Goal: Task Accomplishment & Management: Manage account settings

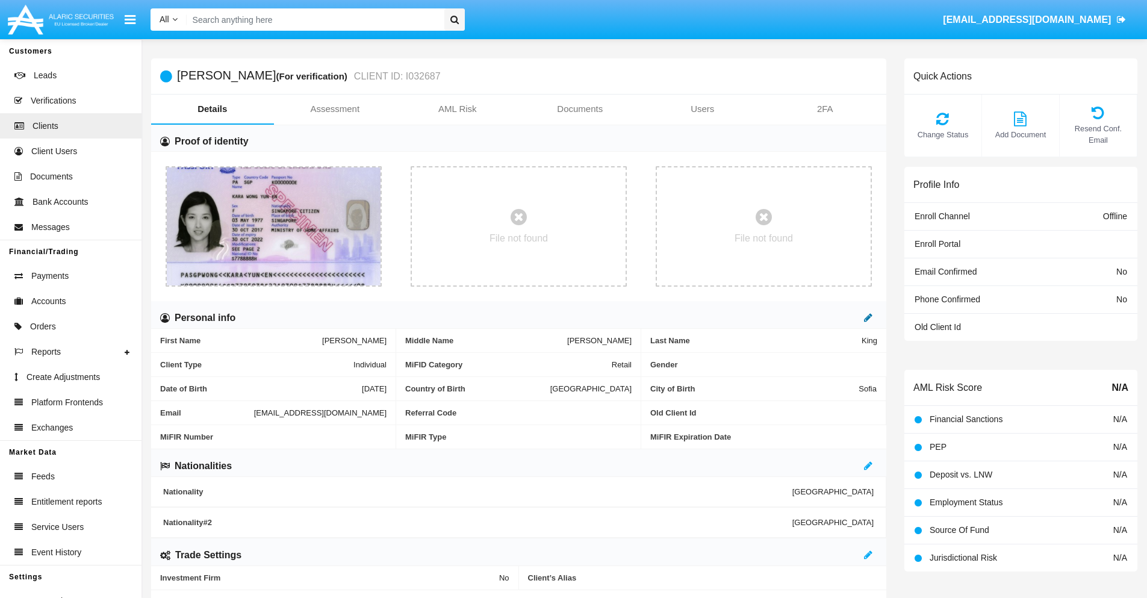
click at [868, 317] on icon at bounding box center [868, 318] width 8 height 10
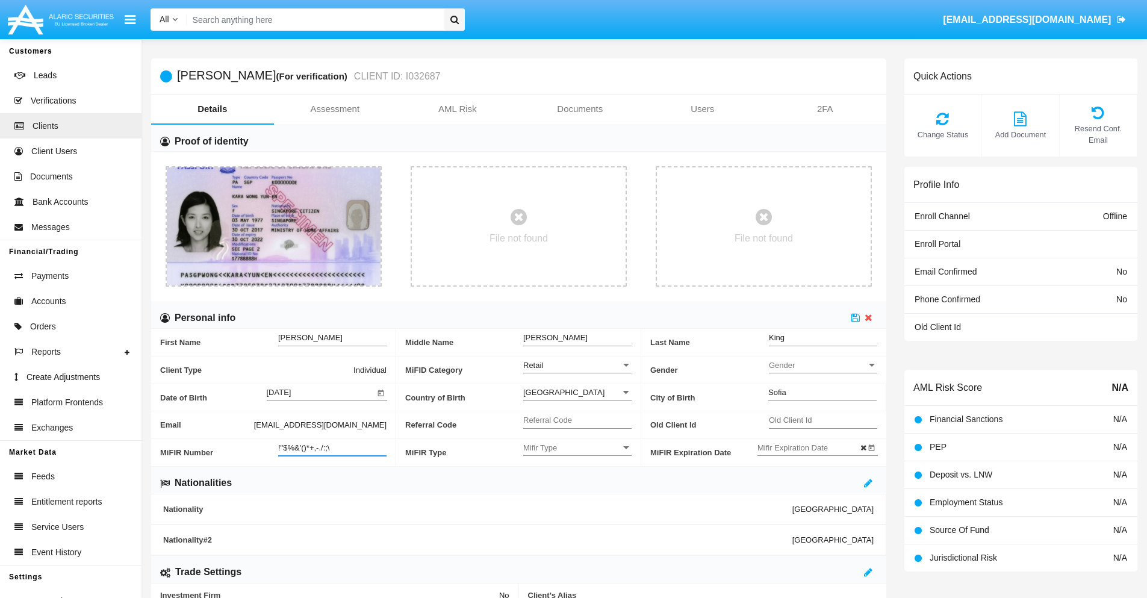
type input "!"$%&'()*+,-./:;\"
click at [856, 317] on icon at bounding box center [856, 318] width 8 height 10
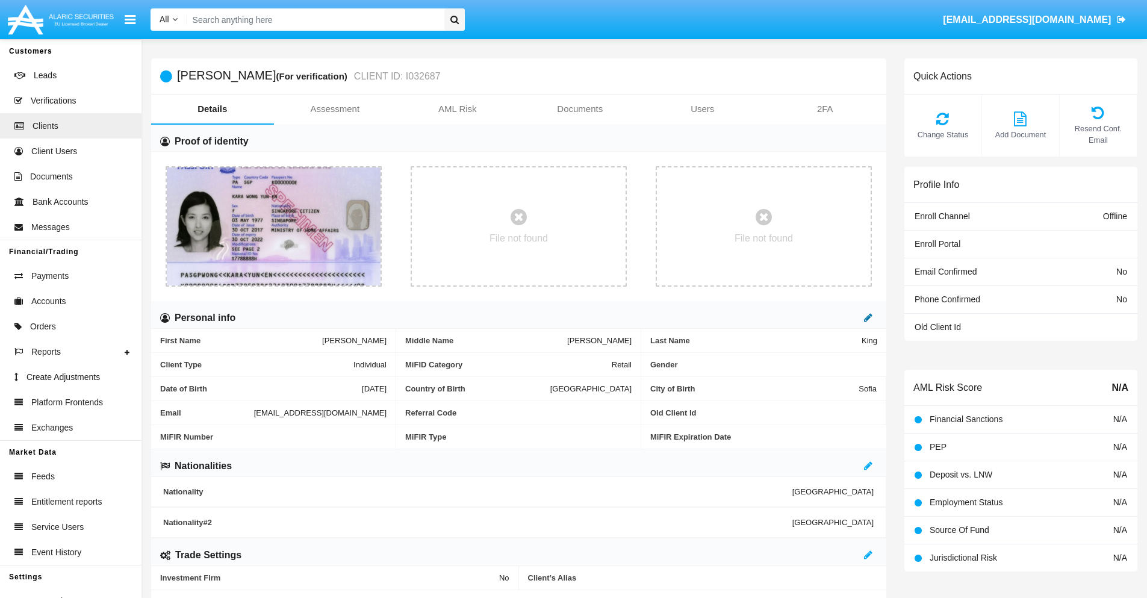
click at [868, 317] on icon at bounding box center [868, 318] width 8 height 10
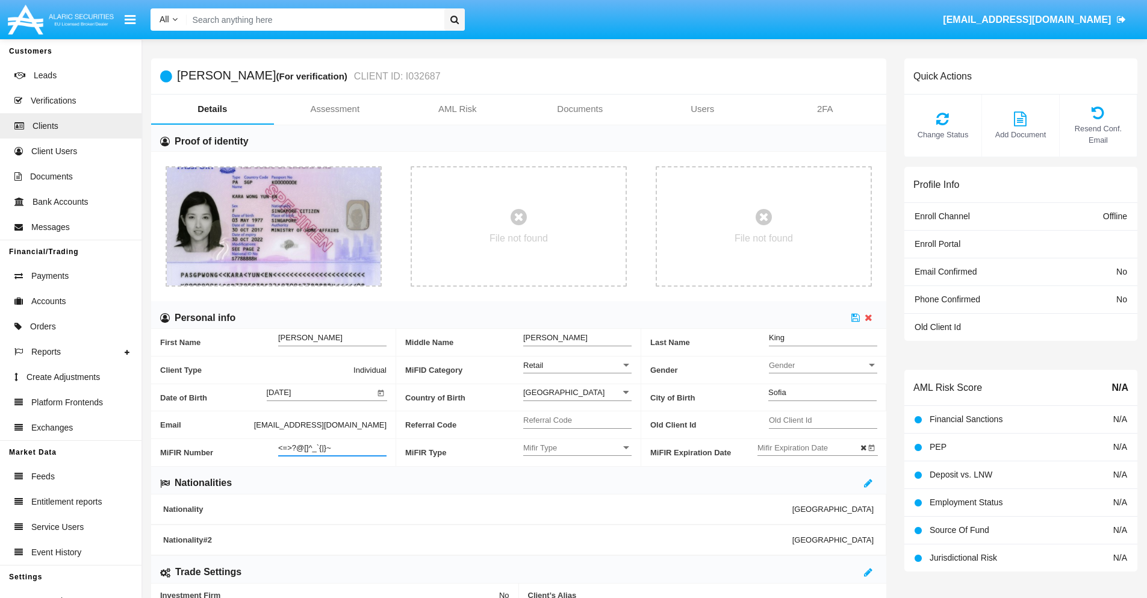
type input "<=>?@[]^_`{|}~"
click at [856, 317] on icon at bounding box center [856, 318] width 8 height 10
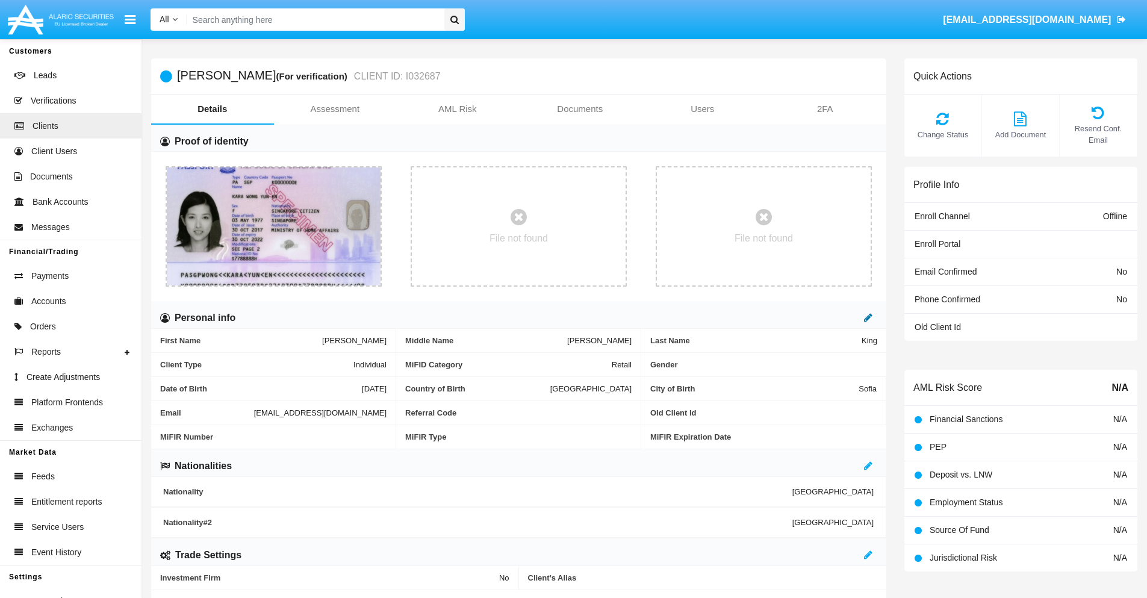
click at [868, 317] on icon at bounding box center [868, 318] width 8 height 10
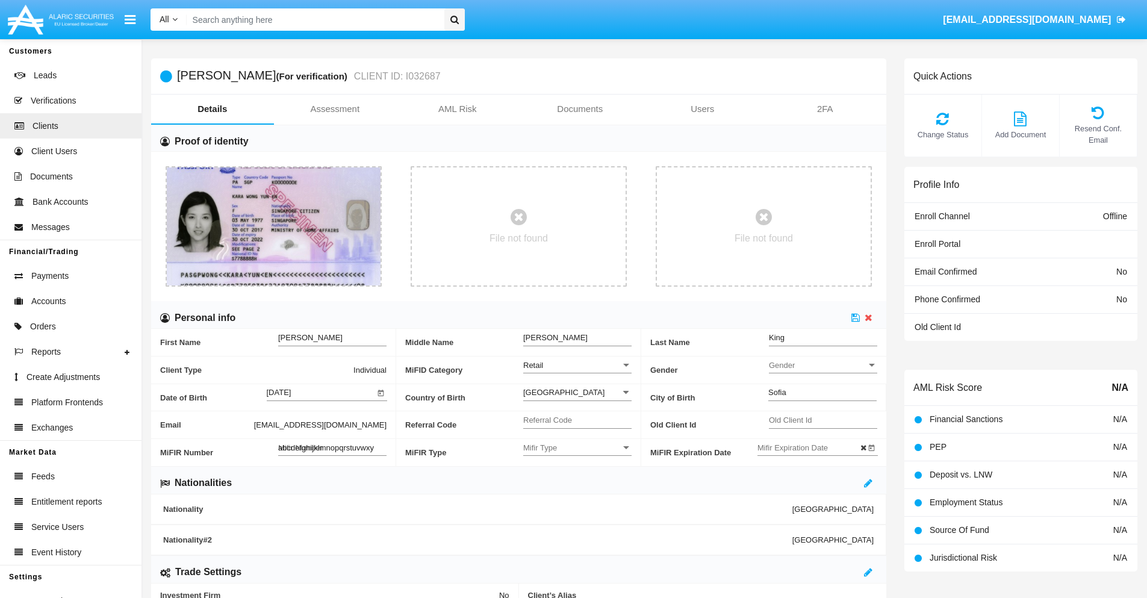
type input "abcdefghijklmnopqrstuvwxyz"
click at [856, 317] on icon at bounding box center [856, 318] width 8 height 10
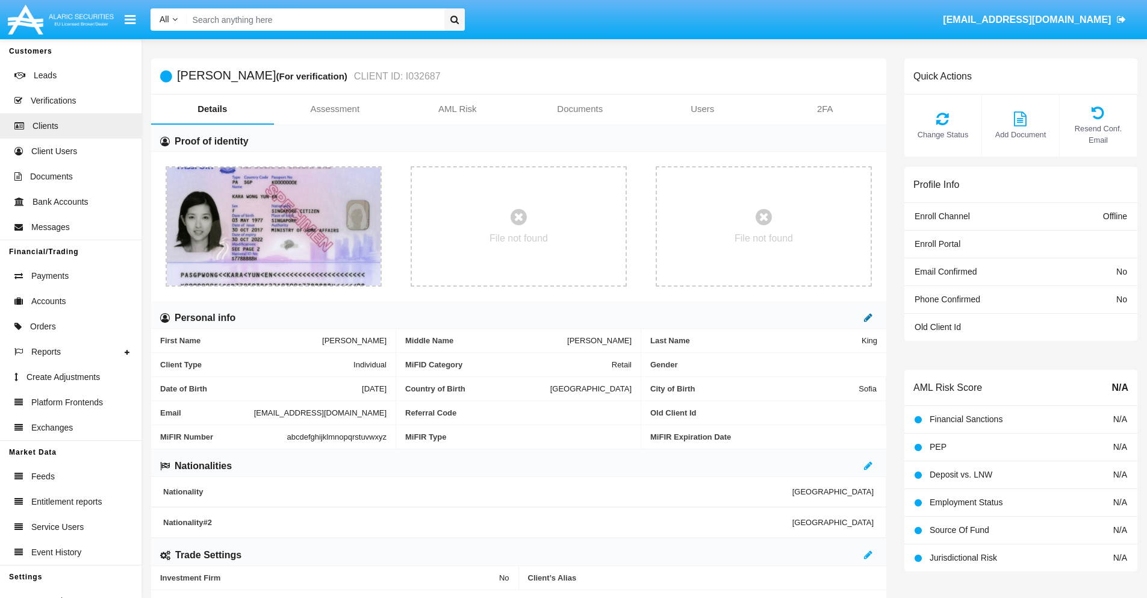
click at [868, 317] on icon at bounding box center [868, 318] width 8 height 10
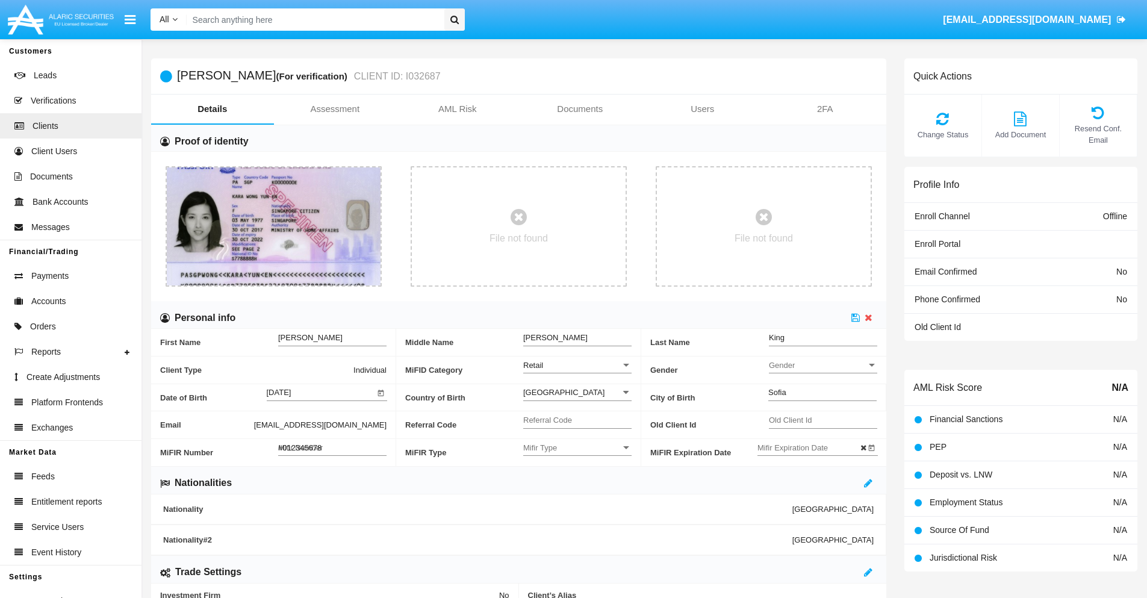
type input "#0123456789"
click at [856, 317] on icon at bounding box center [856, 318] width 8 height 10
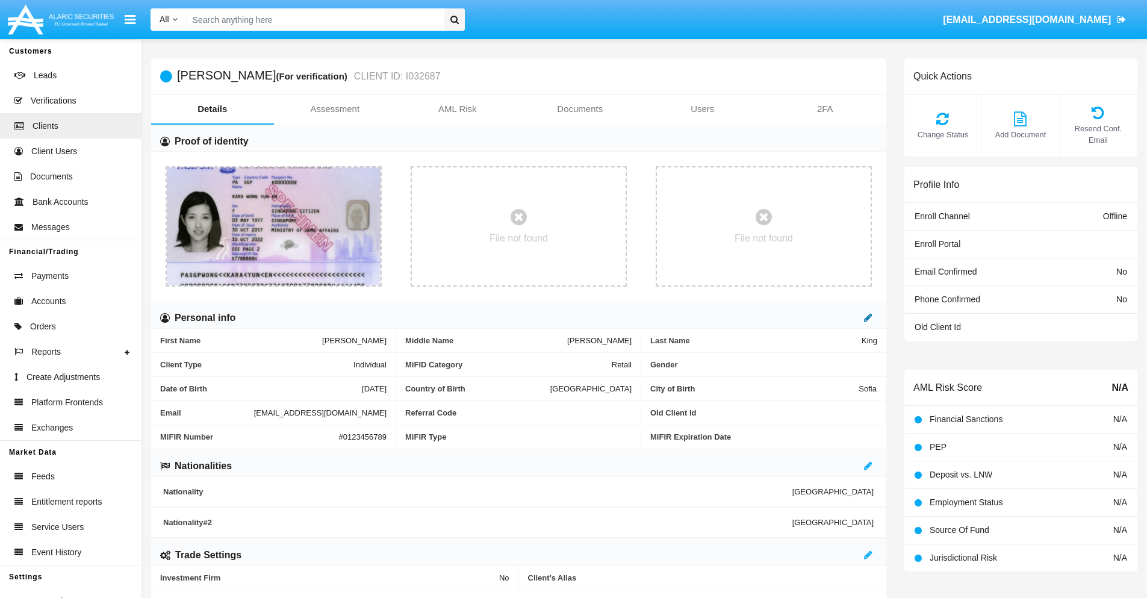
click at [868, 317] on icon at bounding box center [868, 318] width 8 height 10
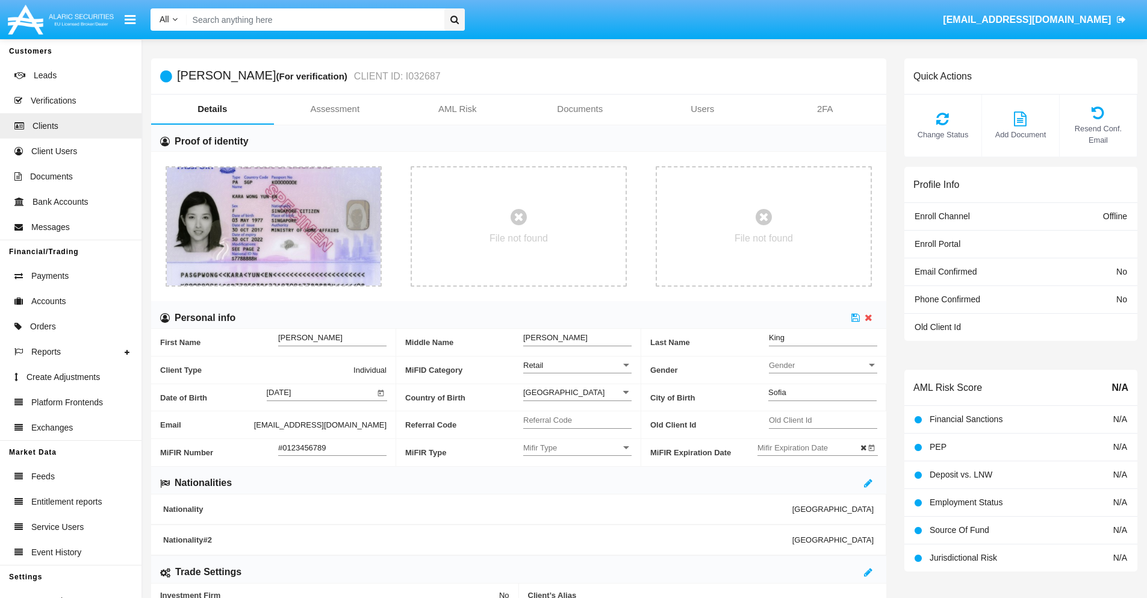
click at [332, 447] on input "#0123456789" at bounding box center [332, 448] width 108 height 10
click at [856, 317] on icon at bounding box center [856, 318] width 8 height 10
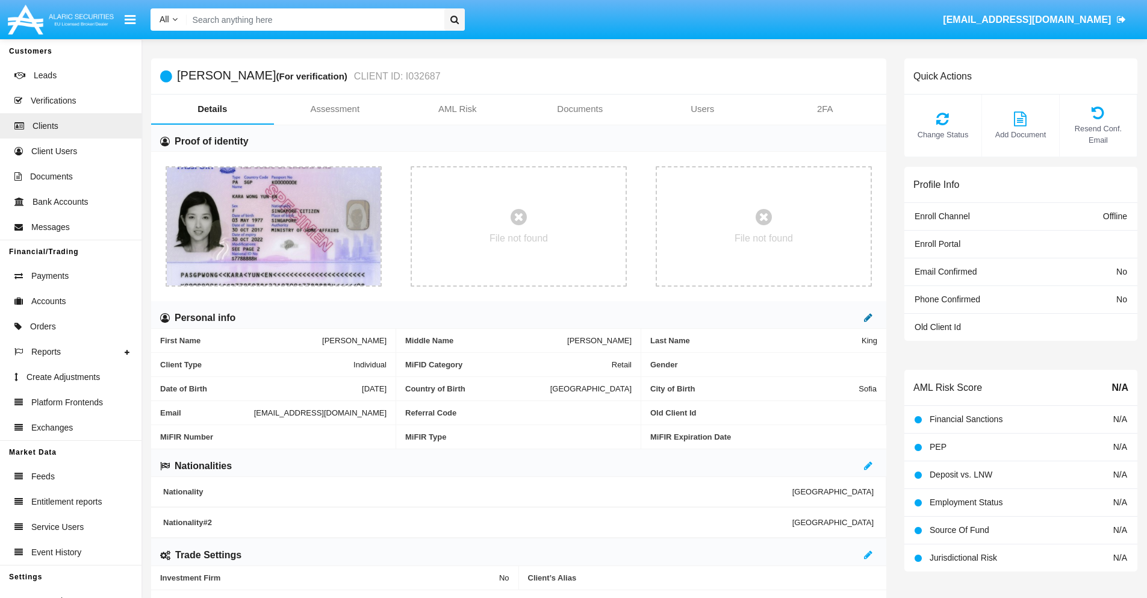
click at [868, 317] on icon at bounding box center [868, 318] width 8 height 10
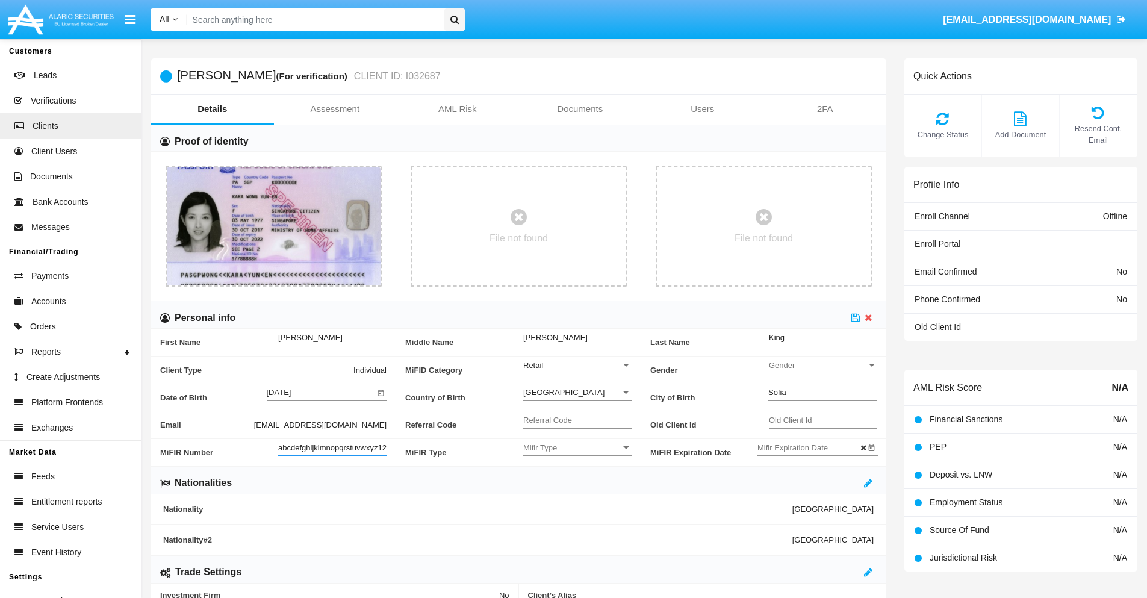
scroll to position [0, 8]
type input "abcdefghijklmnopqrstuvwxyz1234"
click at [856, 317] on icon at bounding box center [856, 318] width 8 height 10
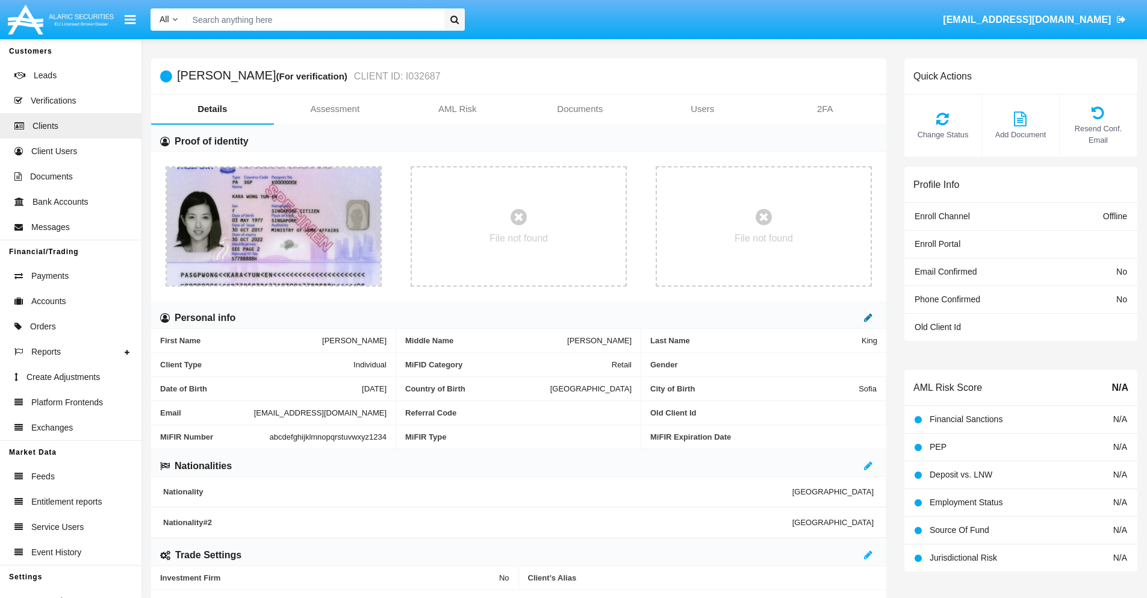
click at [868, 317] on icon at bounding box center [868, 318] width 8 height 10
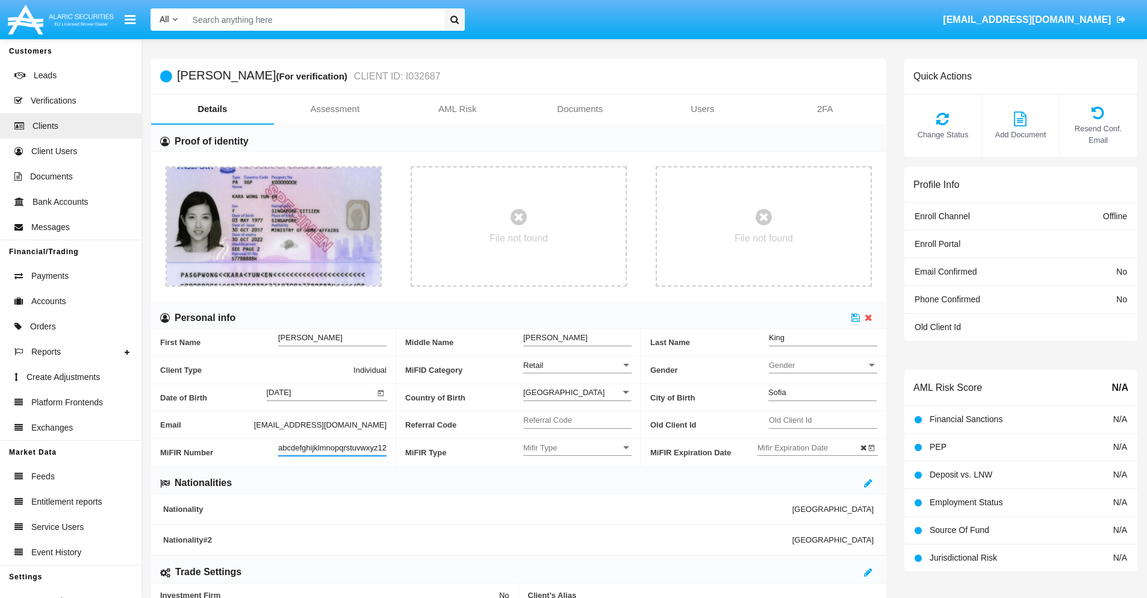
scroll to position [0, 13]
type input "abcdefghijklmnopqrstuvwxyz12345"
click at [856, 317] on icon at bounding box center [856, 318] width 8 height 10
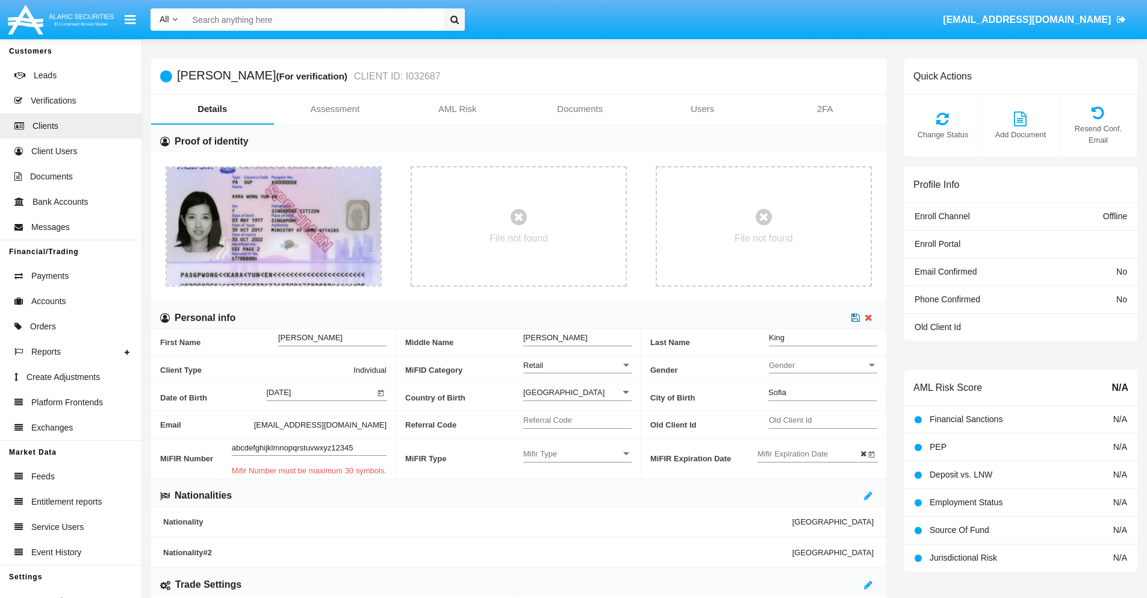
scroll to position [0, 0]
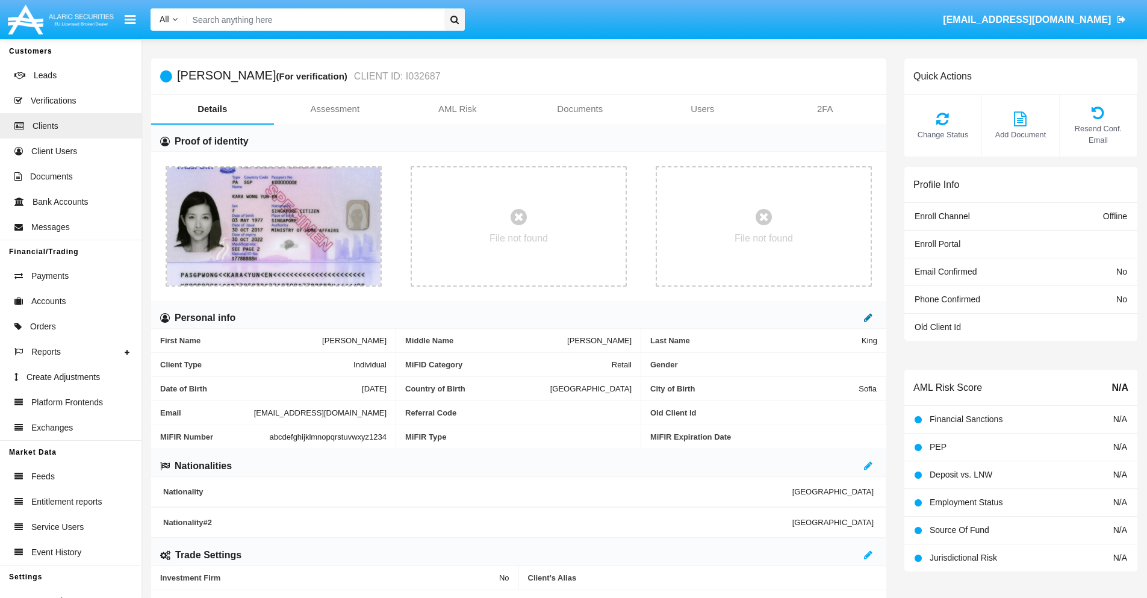
click at [868, 317] on icon at bounding box center [868, 318] width 8 height 10
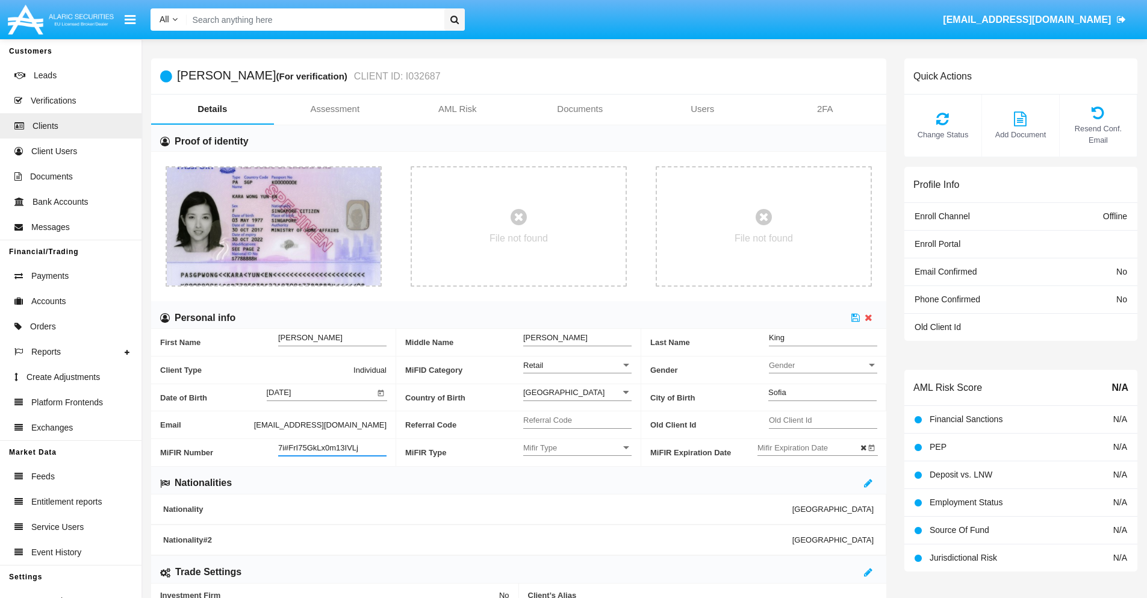
type input "7i#FrI75GkLx0m13IVLj"
click at [578, 447] on span "Mifir Type" at bounding box center [572, 448] width 98 height 10
click at [578, 478] on span "CONCAT" at bounding box center [577, 477] width 108 height 23
click at [811, 447] on input "Mifir Expiration Date" at bounding box center [812, 448] width 108 height 10
click at [794, 245] on span "OCT 2025" at bounding box center [783, 246] width 26 height 10
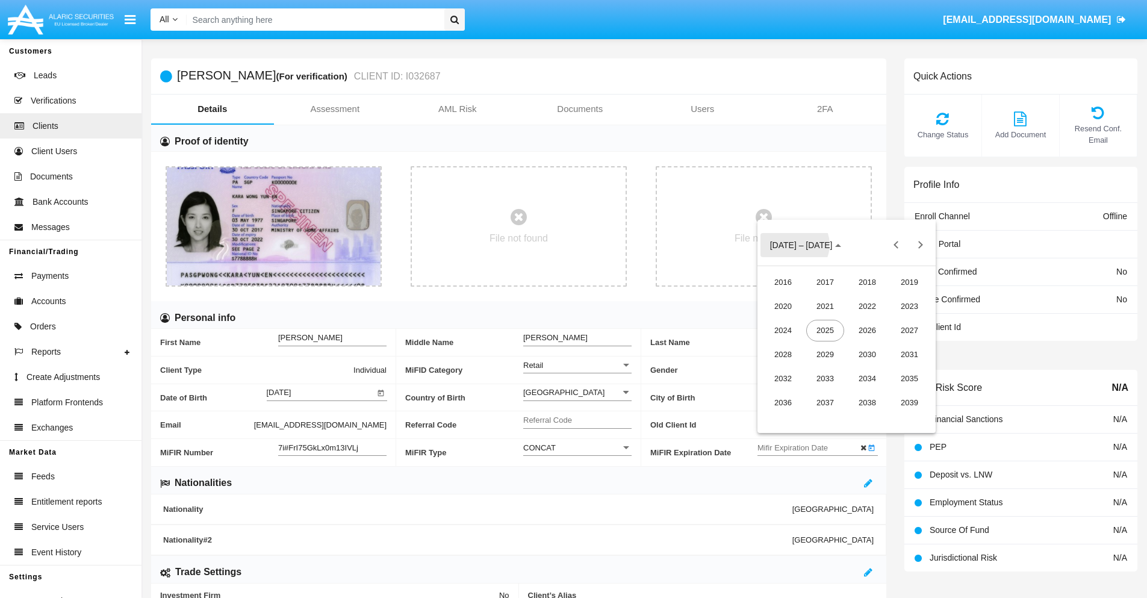
click at [867, 354] on div "2030" at bounding box center [868, 355] width 38 height 22
click at [783, 306] on div "JAN" at bounding box center [783, 307] width 38 height 22
click at [822, 321] on div "1" at bounding box center [823, 321] width 22 height 22
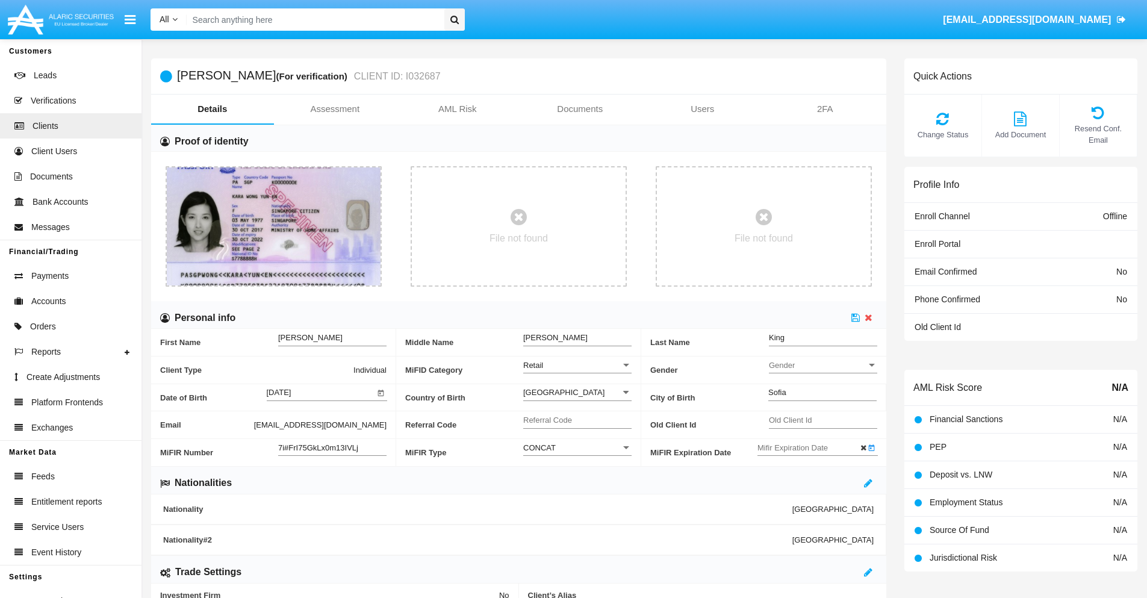
type input "[DATE]"
click at [856, 317] on icon at bounding box center [856, 318] width 8 height 10
